Goal: Find specific page/section: Find specific page/section

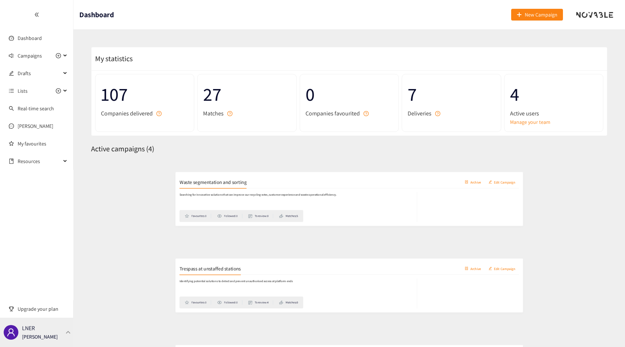
click at [53, 326] on div "LNER [PERSON_NAME]" at bounding box center [36, 332] width 73 height 29
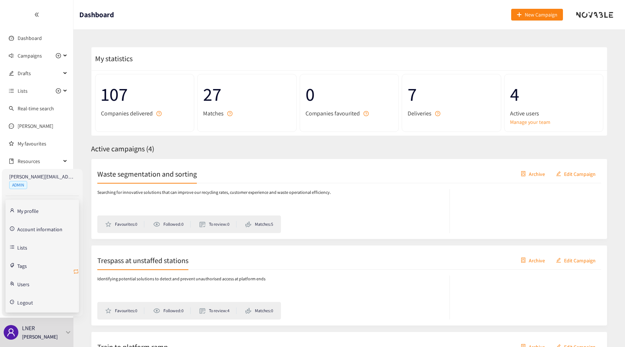
click at [76, 270] on icon "retweet" at bounding box center [76, 272] width 4 height 4
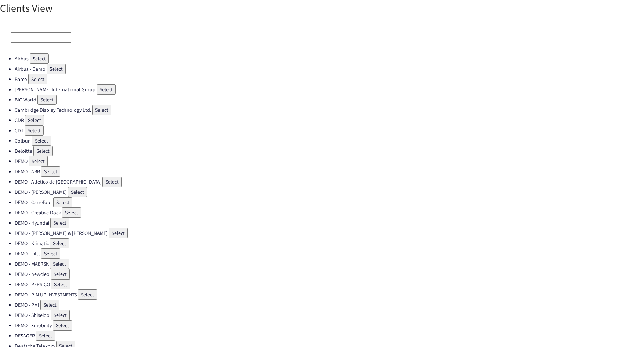
click at [62, 36] on input at bounding box center [41, 37] width 60 height 10
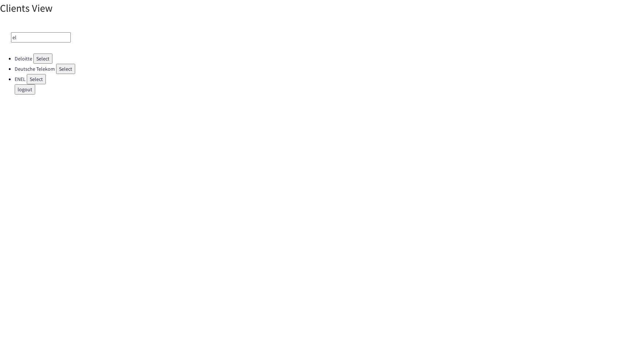
type input "e"
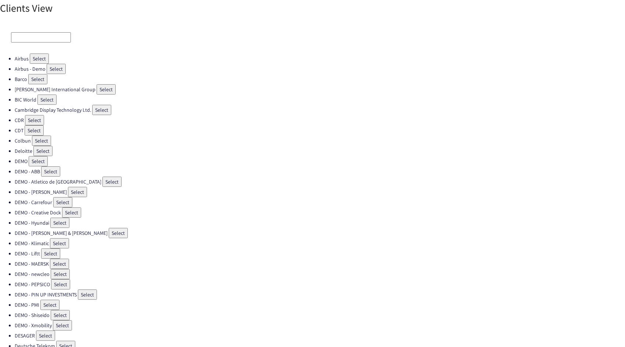
type input "t"
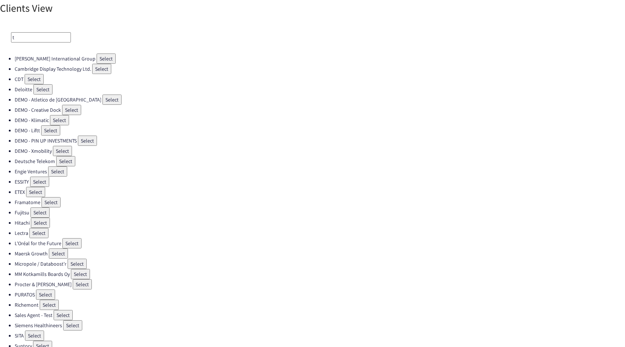
click at [35, 36] on input "t" at bounding box center [41, 37] width 60 height 10
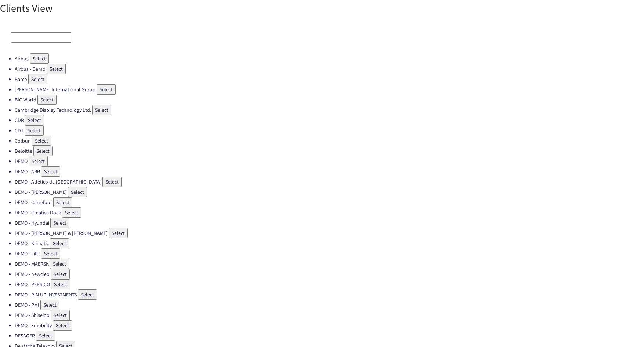
click at [37, 38] on input at bounding box center [41, 37] width 60 height 10
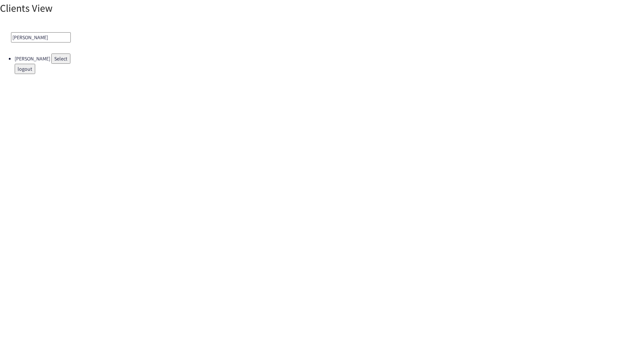
type input "[PERSON_NAME]"
click at [51, 55] on button "Select" at bounding box center [60, 59] width 19 height 10
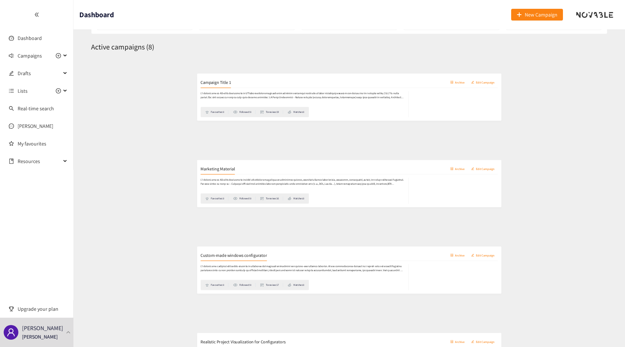
scroll to position [102, 0]
click at [139, 178] on p at bounding box center [269, 181] width 345 height 14
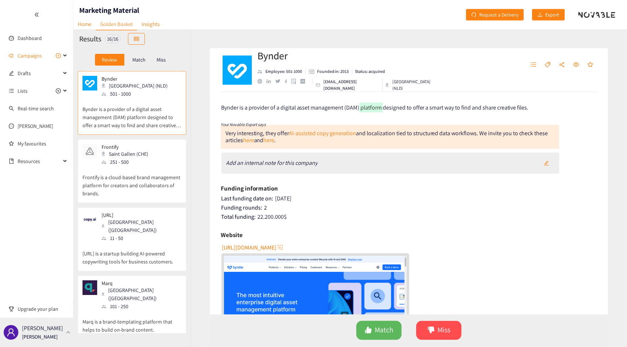
click at [44, 332] on p "[PERSON_NAME]" at bounding box center [42, 328] width 41 height 9
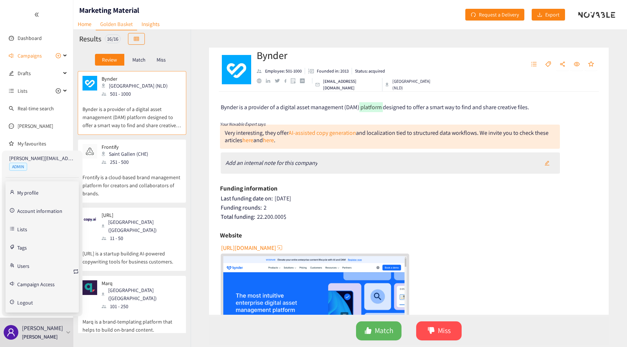
click at [41, 282] on link "Campaign Access" at bounding box center [35, 284] width 37 height 7
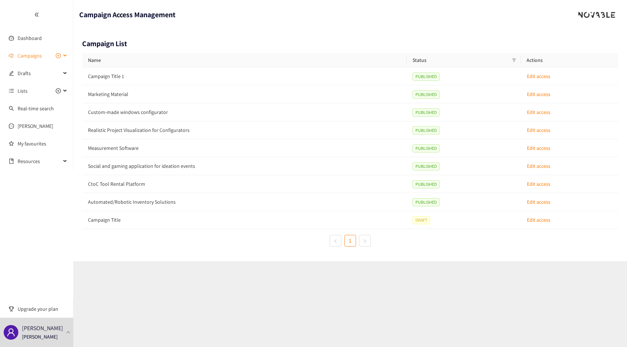
click at [11, 54] on icon "sound" at bounding box center [11, 56] width 5 height 4
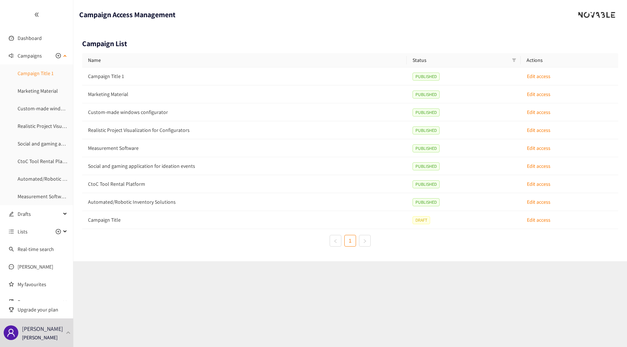
click at [40, 77] on link "Campaign Title 1" at bounding box center [36, 73] width 36 height 7
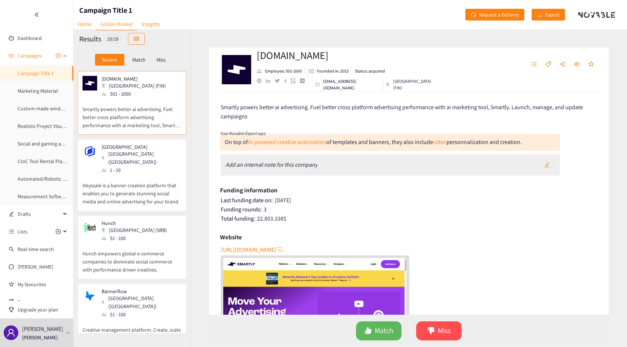
click at [39, 101] on ul "Campaign Title 1 Marketing Material Custom-made windows configurator Realistic …" at bounding box center [36, 135] width 73 height 138
click at [44, 91] on link "Marketing Material" at bounding box center [38, 91] width 40 height 7
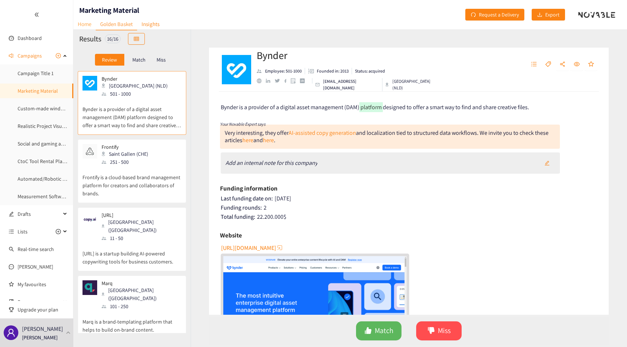
click at [85, 25] on link "Home" at bounding box center [84, 23] width 22 height 11
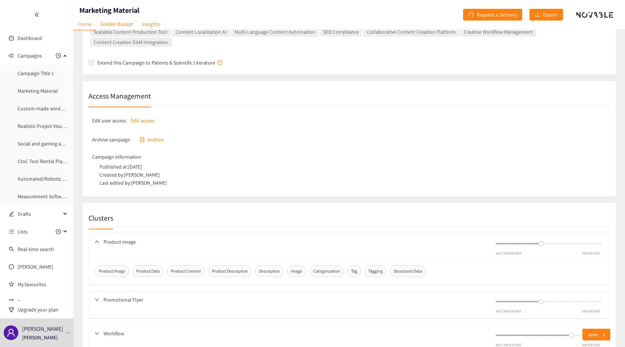
scroll to position [358, 0]
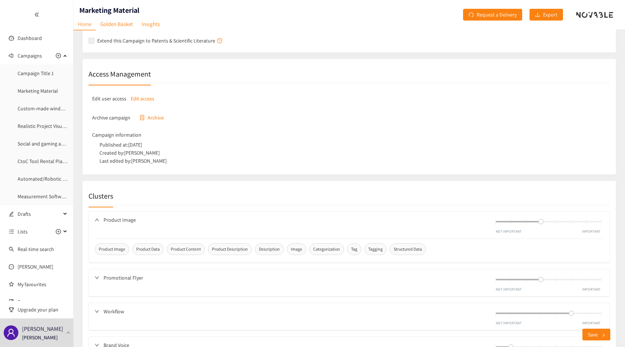
click at [143, 95] on p "Edit access" at bounding box center [142, 99] width 23 height 8
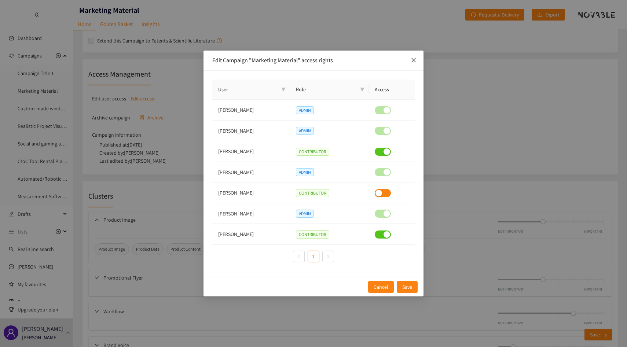
click at [415, 65] on span "Close" at bounding box center [414, 61] width 20 height 20
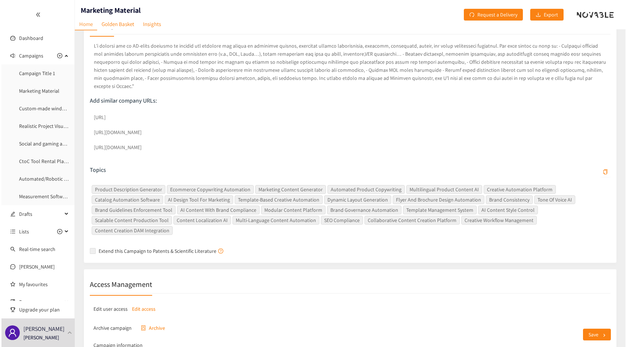
scroll to position [0, 0]
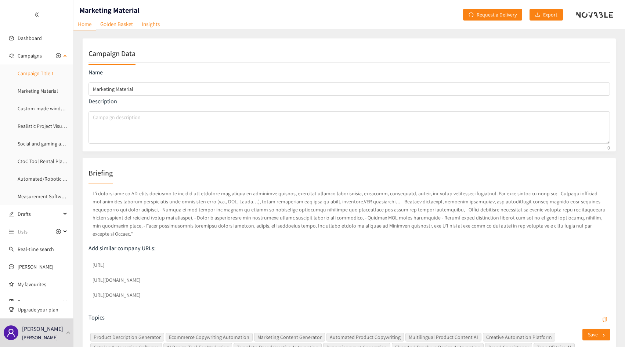
click at [37, 74] on link "Campaign Title 1" at bounding box center [36, 73] width 36 height 7
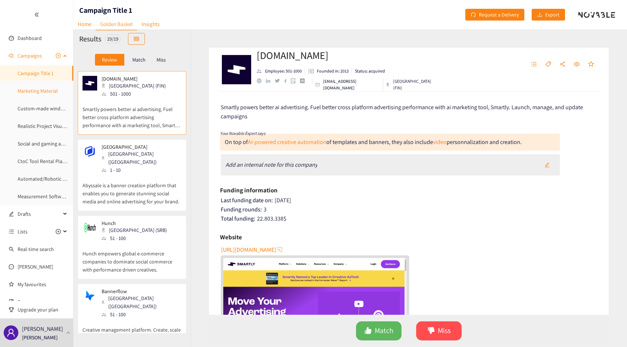
click at [33, 93] on link "Marketing Material" at bounding box center [38, 91] width 40 height 7
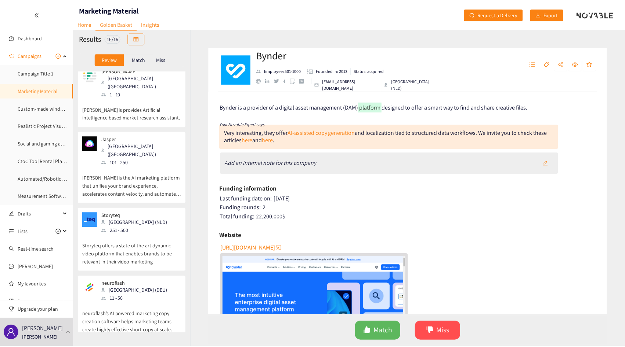
scroll to position [281, 0]
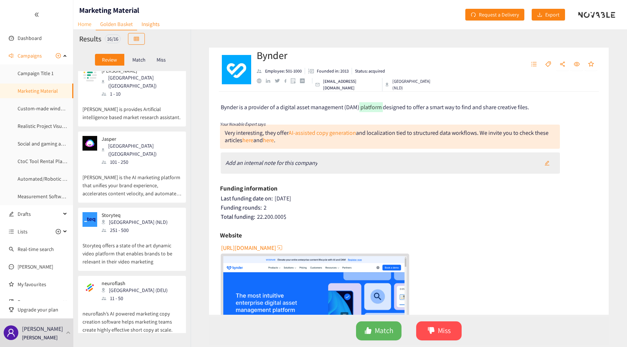
click at [87, 23] on link "Home" at bounding box center [84, 23] width 22 height 11
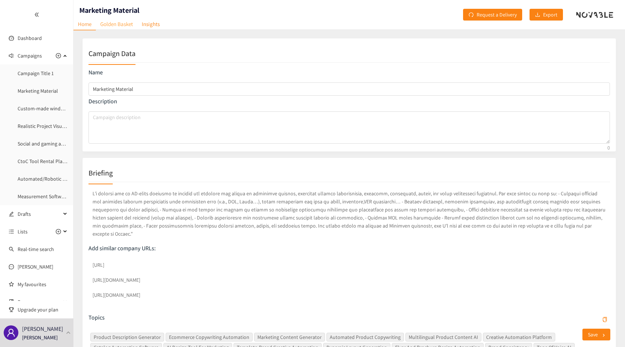
click at [113, 18] on link "Golden Basket" at bounding box center [116, 23] width 41 height 11
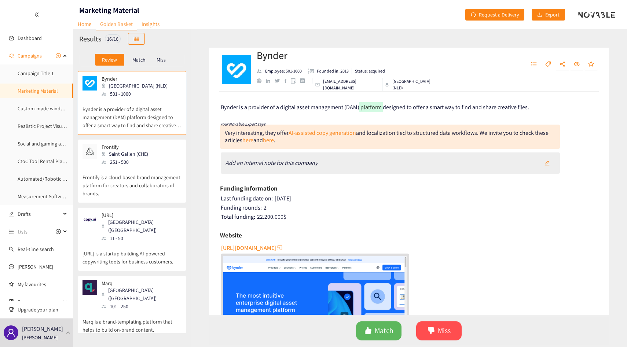
scroll to position [526, 0]
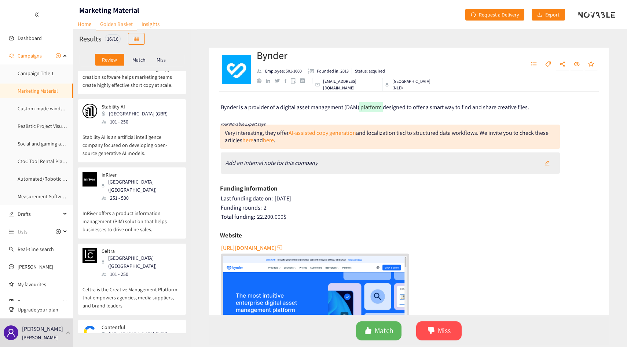
click at [150, 202] on p "InRiver offers a product information management (PIM) solution that helps busin…" at bounding box center [132, 218] width 99 height 32
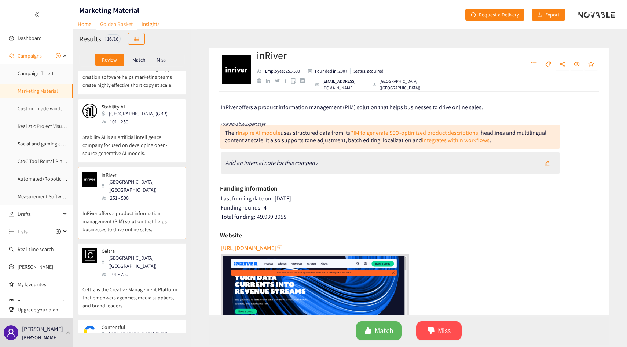
click at [156, 325] on div "Contentful [GEOGRAPHIC_DATA] (DEU) 501 - 1000" at bounding box center [132, 336] width 99 height 22
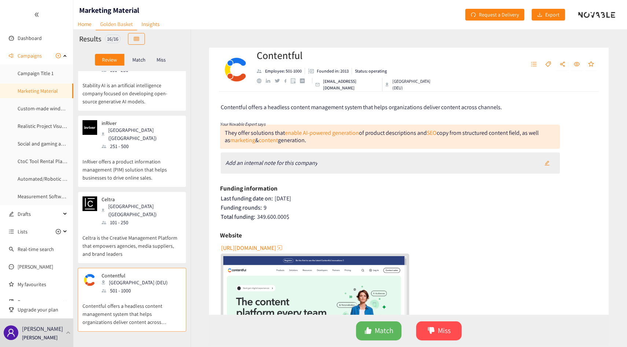
scroll to position [578, 0]
click at [30, 126] on link "Realistic Project Visualization for Configurators" at bounding box center [69, 126] width 102 height 7
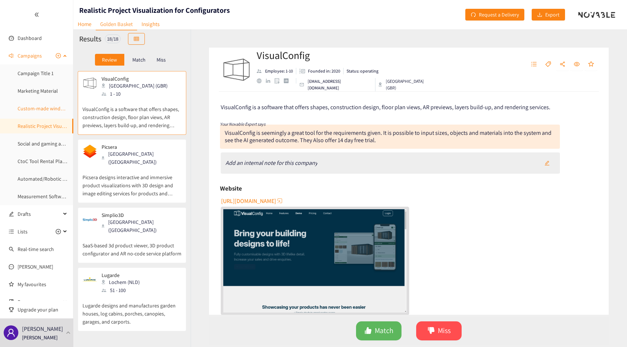
click at [39, 107] on link "Custom-made windows configurator" at bounding box center [58, 108] width 80 height 7
